Goal: Use online tool/utility: Authorize access

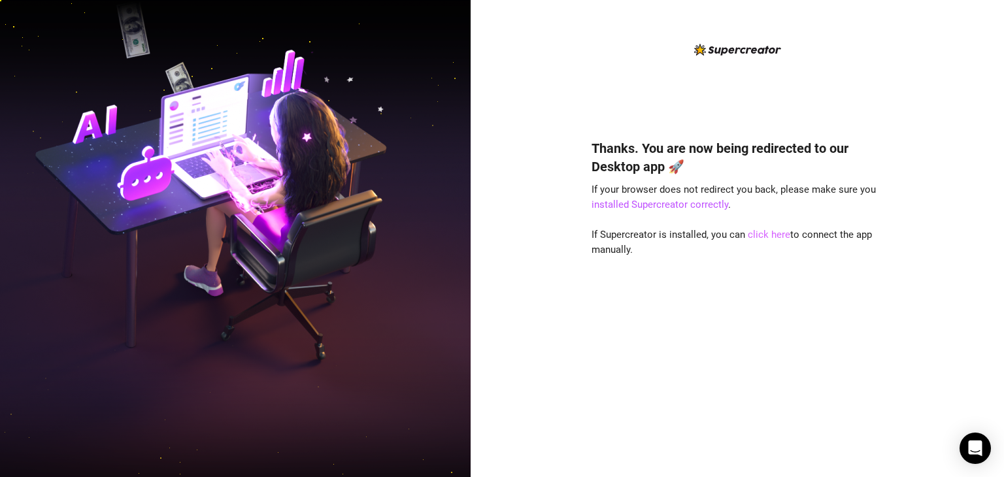
click at [769, 232] on link "click here" at bounding box center [769, 235] width 42 height 12
click at [777, 235] on link "click here" at bounding box center [769, 235] width 42 height 12
